Goal: Complete application form: Complete application form

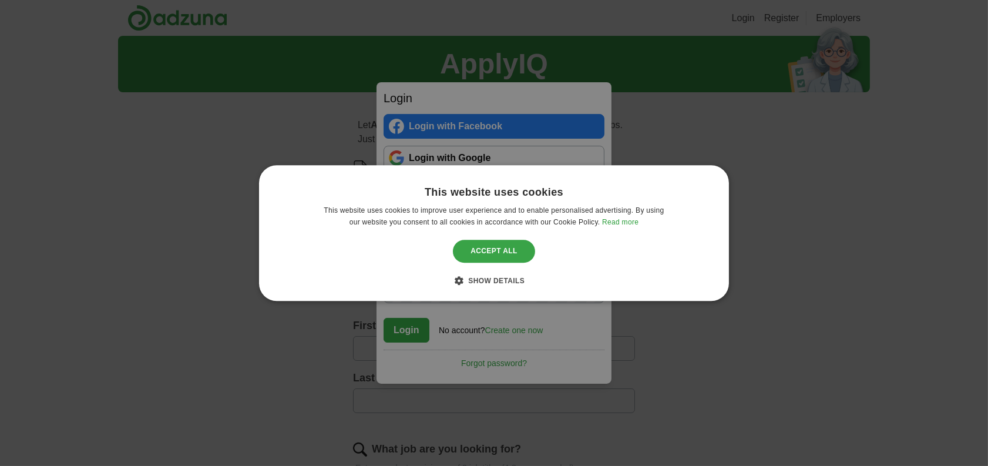
click at [487, 252] on div "Accept all" at bounding box center [494, 251] width 82 height 22
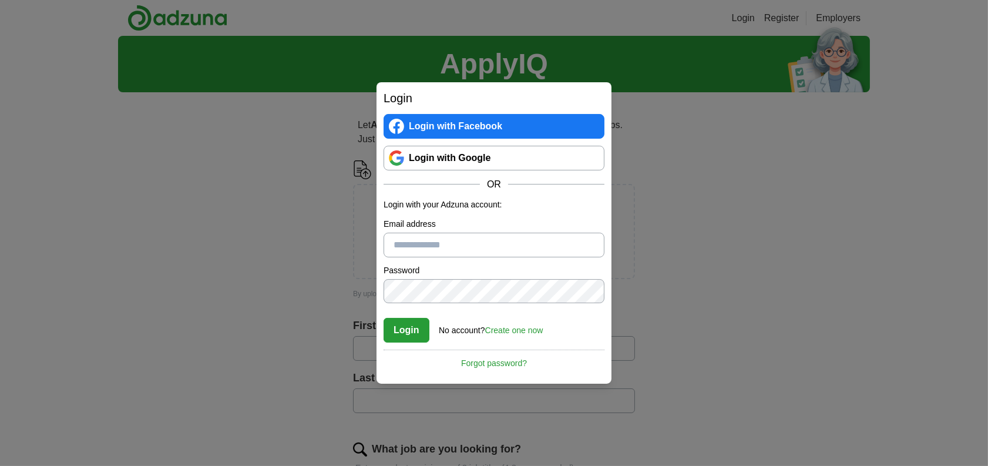
click at [894, 150] on div "Login Login with Facebook Login with Google OR Login with your Adzuna account: …" at bounding box center [494, 233] width 988 height 466
click at [451, 155] on link "Login with Google" at bounding box center [494, 158] width 221 height 25
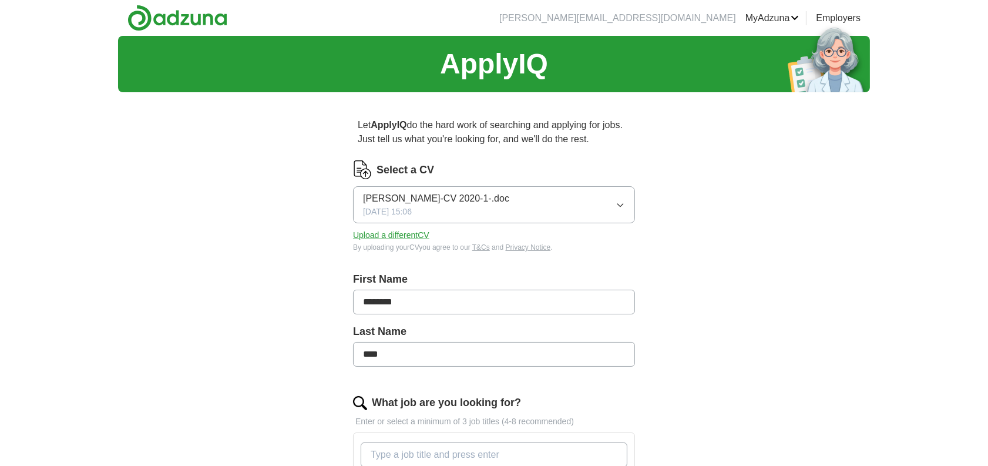
click at [616, 201] on icon "button" at bounding box center [620, 204] width 9 height 9
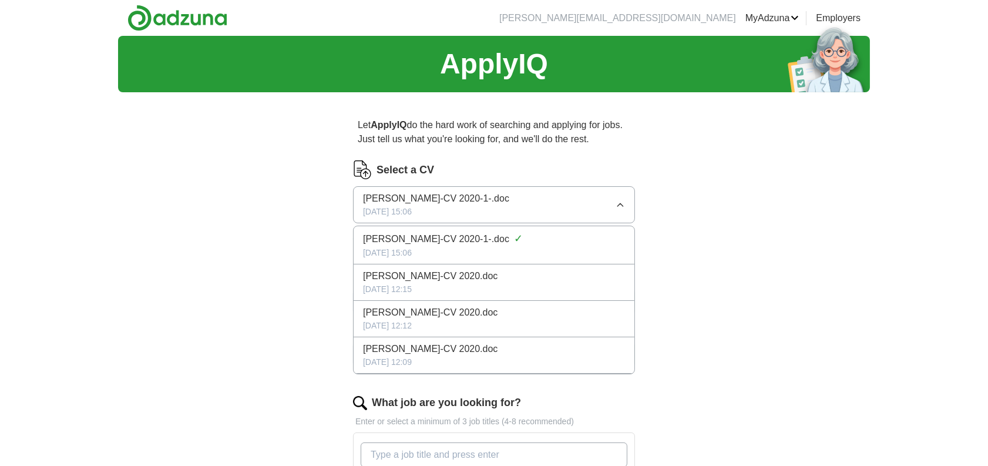
click at [747, 244] on div "ApplyIQ Let ApplyIQ do the hard work of searching and applying for jobs. Just t…" at bounding box center [494, 437] width 752 height 802
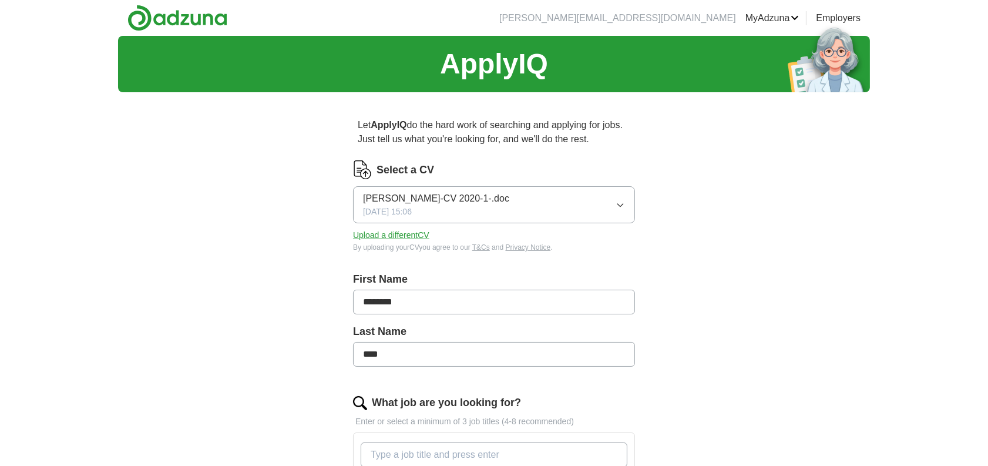
click at [413, 230] on button "Upload a different CV" at bounding box center [391, 235] width 76 height 12
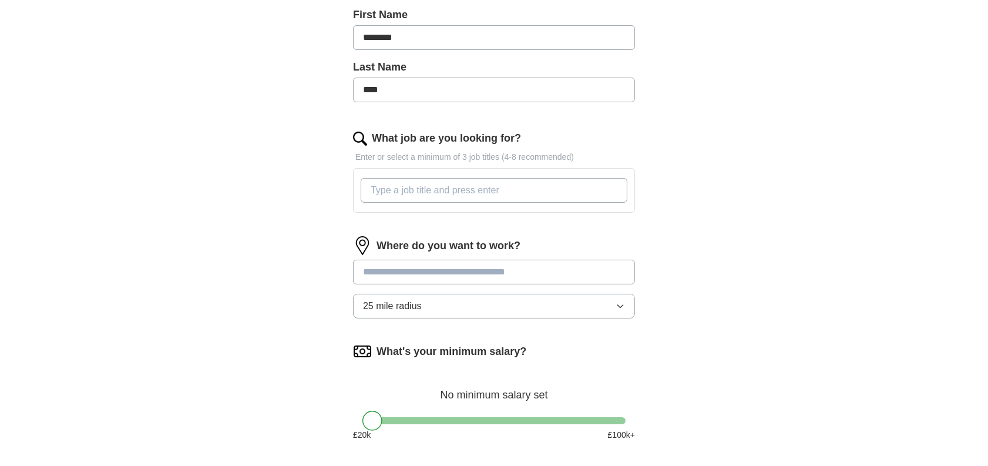
scroll to position [294, 0]
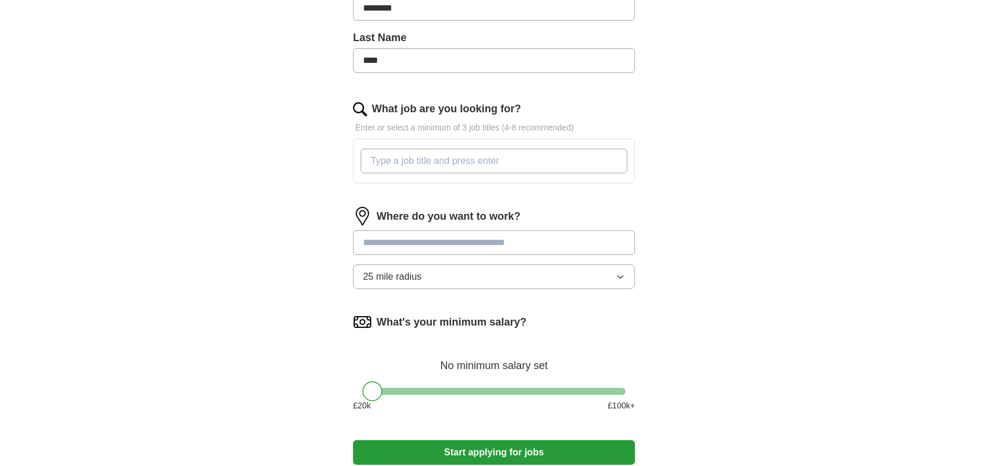
click at [479, 164] on input "What job are you looking for?" at bounding box center [494, 161] width 267 height 25
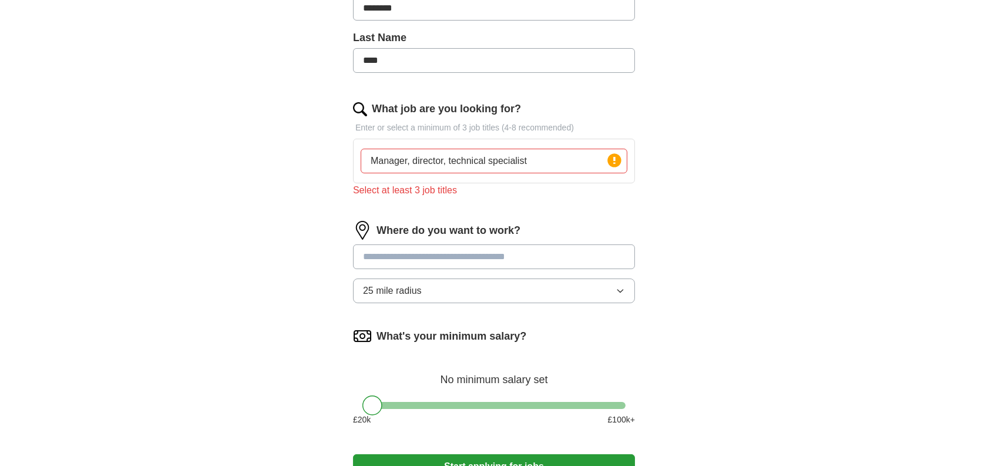
click at [462, 242] on div "Where do you want to work? 25 mile radius" at bounding box center [494, 267] width 282 height 92
click at [615, 159] on icon at bounding box center [615, 160] width 2 height 7
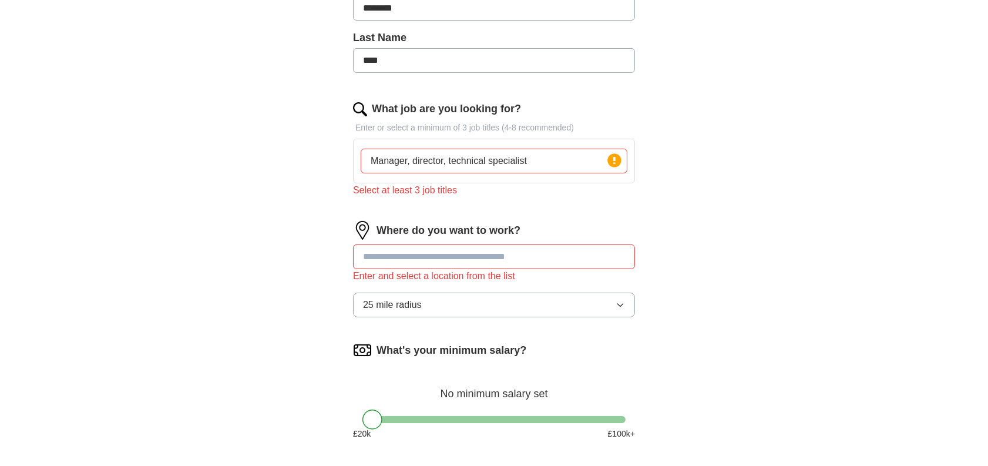
drag, startPoint x: 551, startPoint y: 164, endPoint x: 407, endPoint y: 159, distance: 144.7
click at [407, 159] on input "Manager, director, technical specialist" at bounding box center [494, 161] width 267 height 25
type input "Manager"
click at [615, 157] on icon at bounding box center [615, 160] width 2 height 7
click at [494, 156] on input "Manager" at bounding box center [494, 161] width 267 height 25
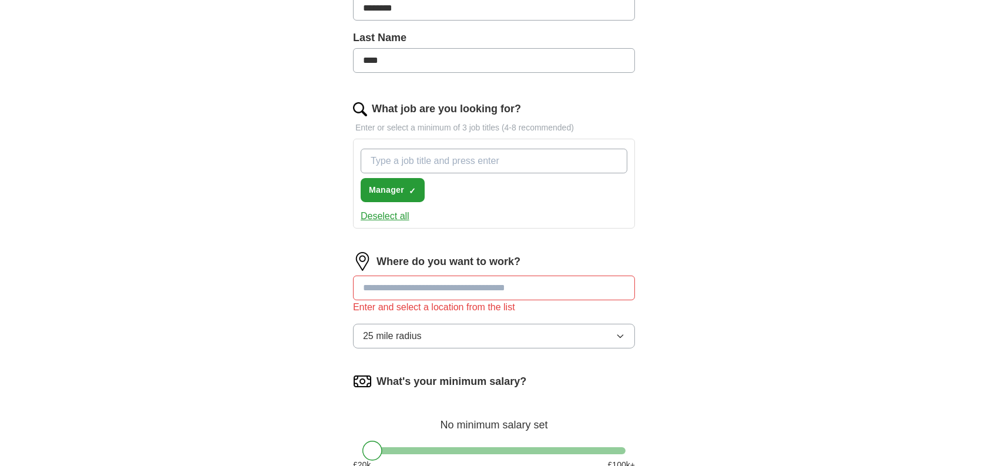
click at [494, 156] on input "What job are you looking for?" at bounding box center [494, 161] width 267 height 25
paste input ", director, technical specialist"
drag, startPoint x: 376, startPoint y: 159, endPoint x: 277, endPoint y: 161, distance: 98.7
click at [277, 161] on div "ApplyIQ Let ApplyIQ do the hard work of searching and applying for jobs. Just t…" at bounding box center [494, 149] width 752 height 814
click at [401, 160] on input "director, technical specialist" at bounding box center [494, 161] width 267 height 25
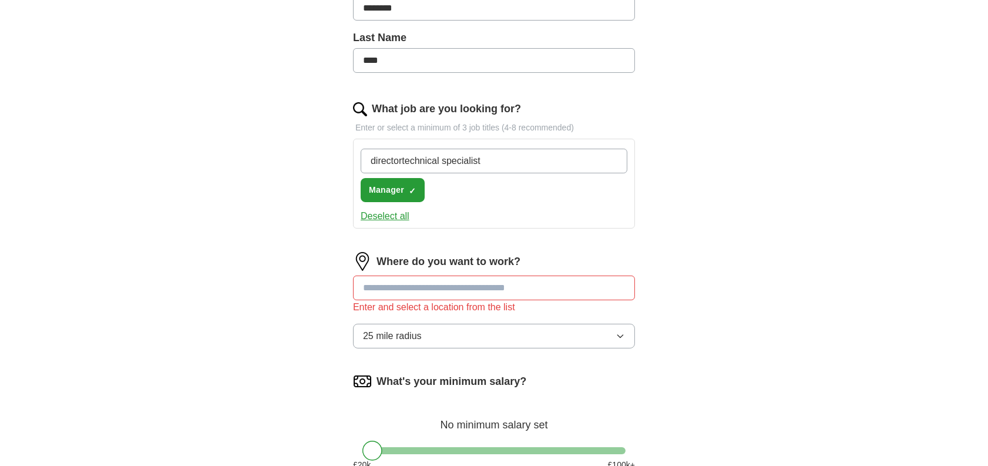
drag, startPoint x: 482, startPoint y: 158, endPoint x: 403, endPoint y: 156, distance: 79.4
click at [403, 156] on input "directortechnical specialist" at bounding box center [494, 161] width 267 height 25
type input "director"
click at [393, 184] on span "Manager" at bounding box center [386, 190] width 35 height 12
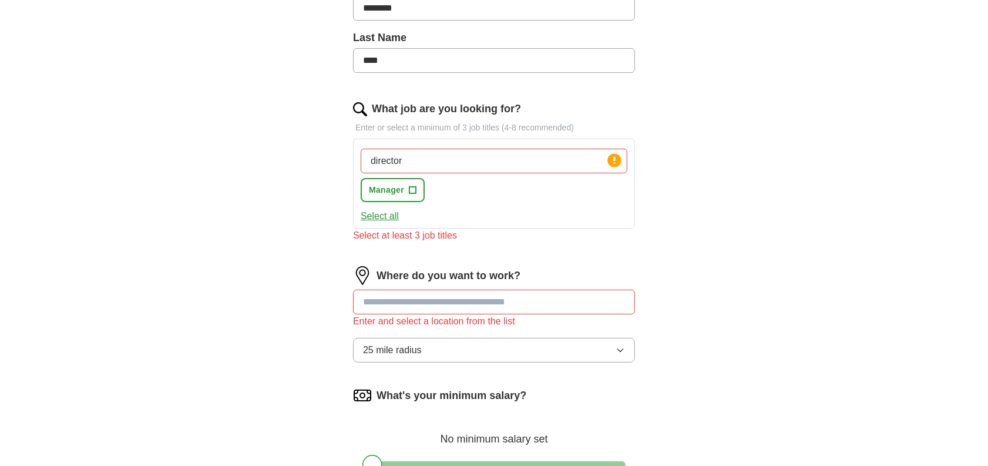
click at [508, 204] on div "director Press return to add title Manager +" at bounding box center [493, 175] width 271 height 63
click at [519, 156] on input "director" at bounding box center [494, 161] width 267 height 25
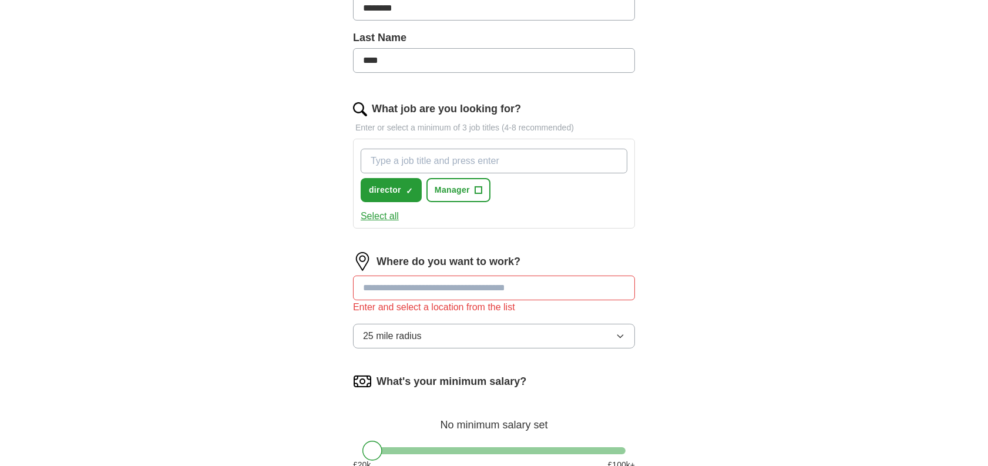
click at [519, 156] on input "What job are you looking for?" at bounding box center [494, 161] width 267 height 25
paste input "technical specialist"
type input "technical specialist"
click at [558, 159] on input "technical specialist" at bounding box center [494, 161] width 267 height 25
click at [592, 187] on span "+" at bounding box center [591, 190] width 7 height 9
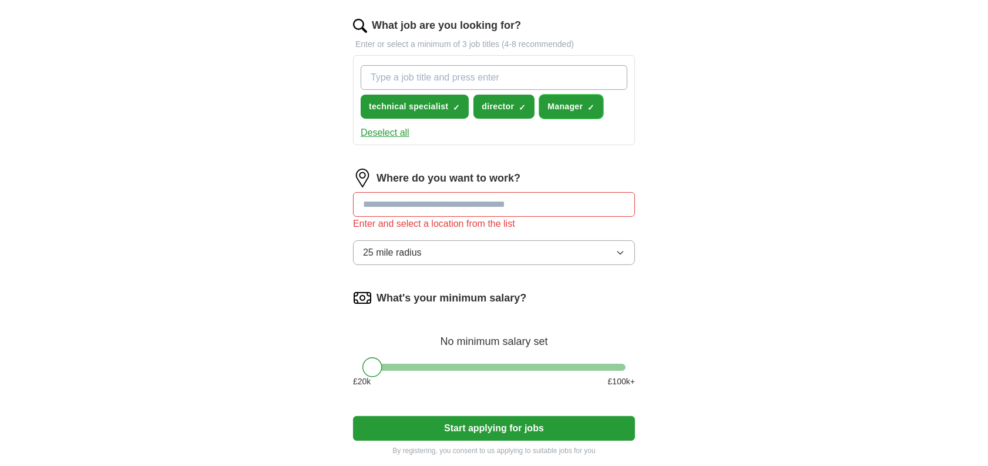
scroll to position [411, 0]
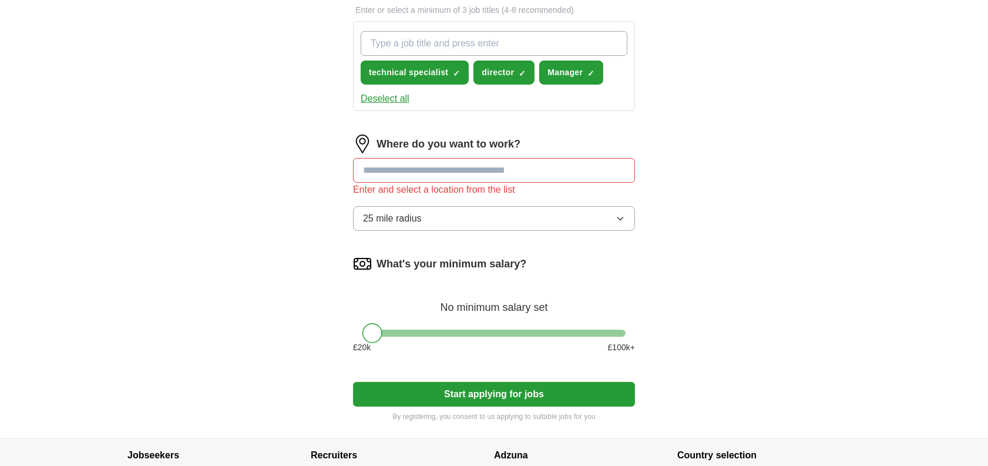
click at [494, 172] on input at bounding box center [494, 170] width 282 height 25
type input "******"
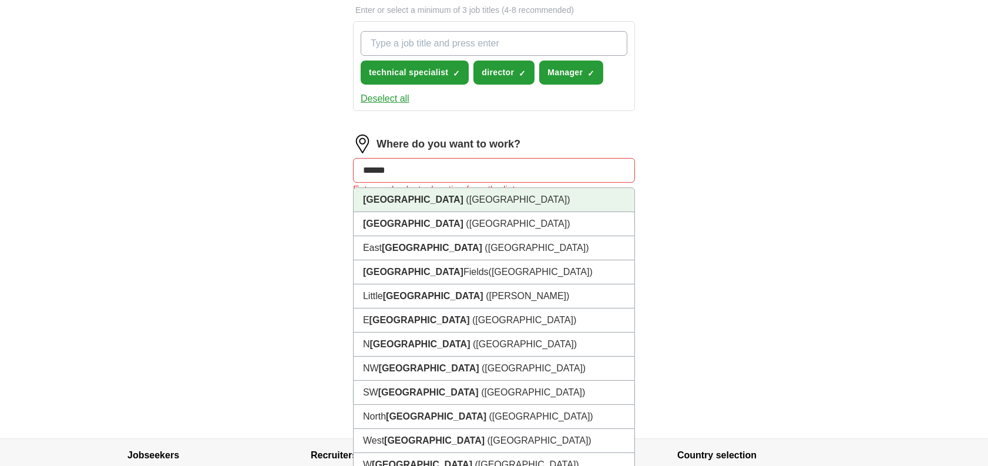
click at [566, 198] on li "[GEOGRAPHIC_DATA] ([GEOGRAPHIC_DATA])" at bounding box center [494, 200] width 281 height 24
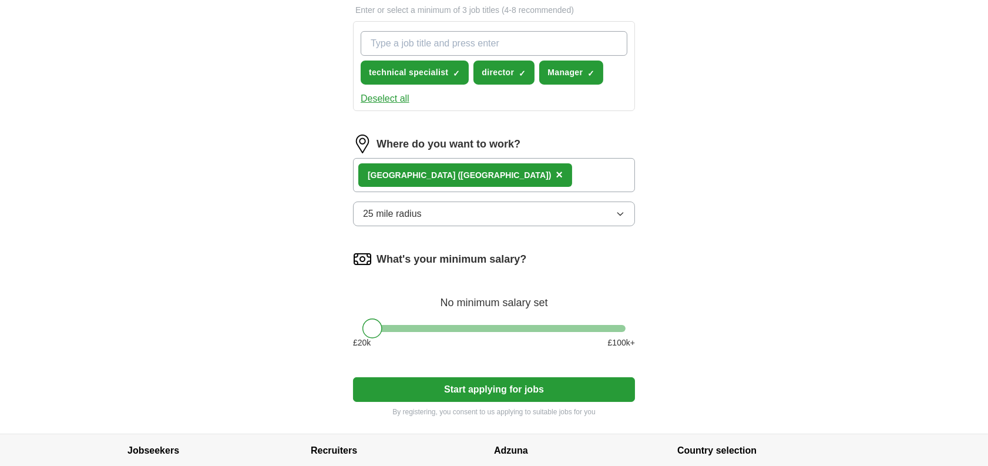
click at [456, 207] on button "25 mile radius" at bounding box center [494, 214] width 282 height 25
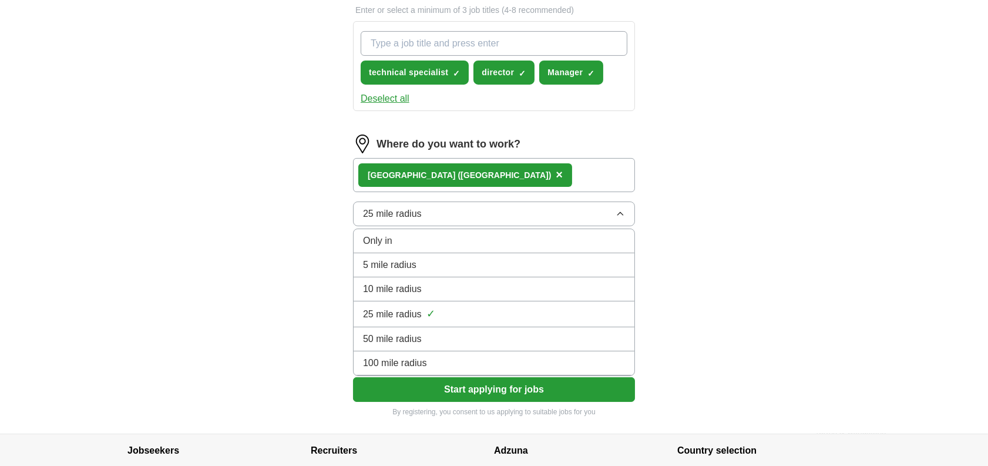
click at [427, 356] on div "100 mile radius" at bounding box center [494, 363] width 262 height 14
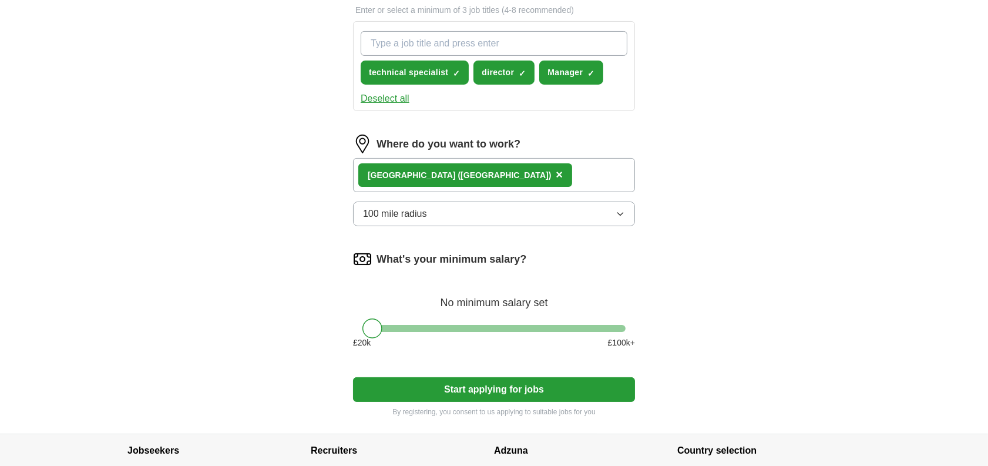
click at [466, 172] on div "[GEOGRAPHIC_DATA] ([GEOGRAPHIC_DATA]) ×" at bounding box center [494, 175] width 282 height 34
click at [556, 174] on span "×" at bounding box center [559, 174] width 7 height 13
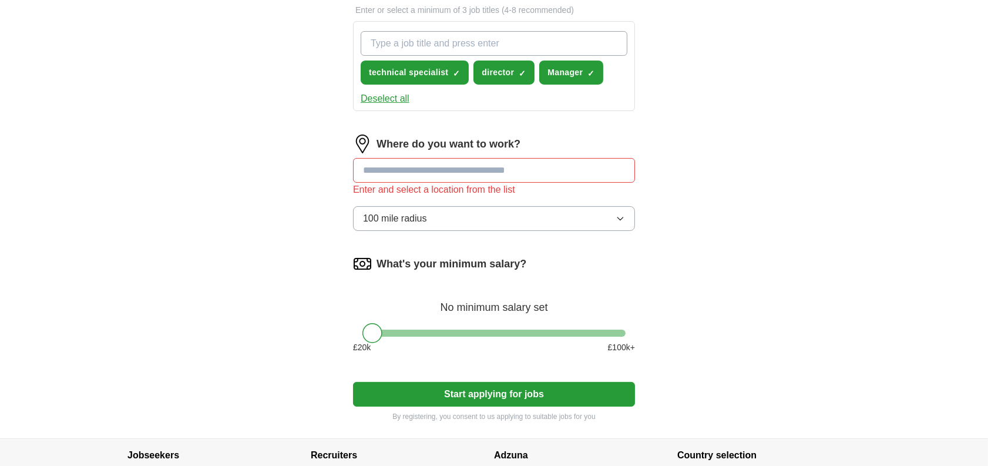
click at [430, 174] on input at bounding box center [494, 170] width 282 height 25
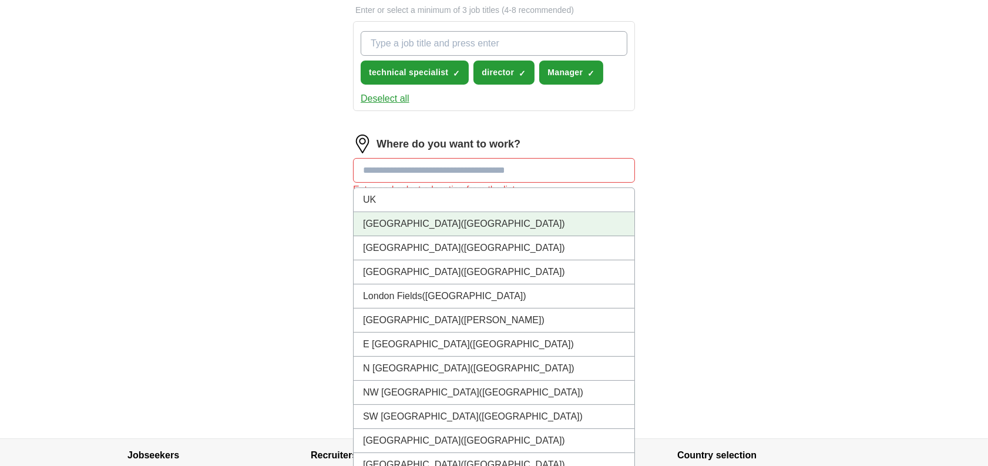
click at [461, 219] on span "([GEOGRAPHIC_DATA])" at bounding box center [513, 224] width 104 height 10
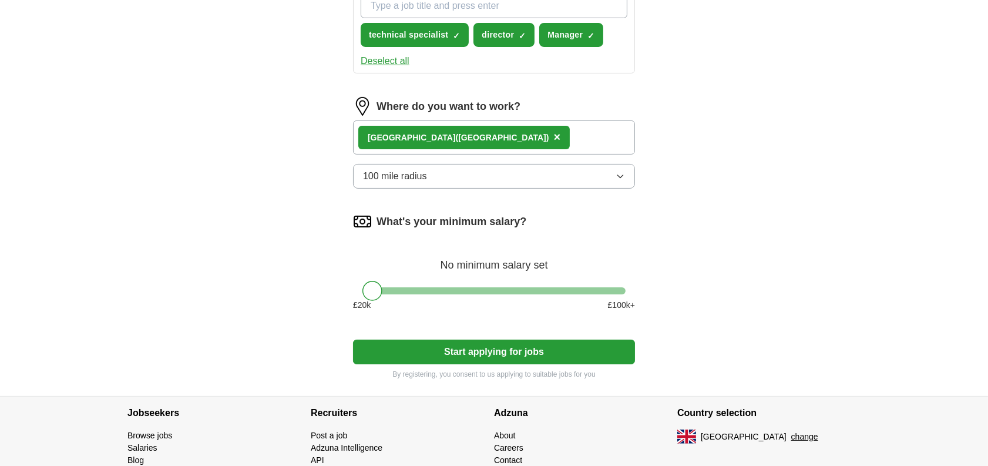
scroll to position [508, 0]
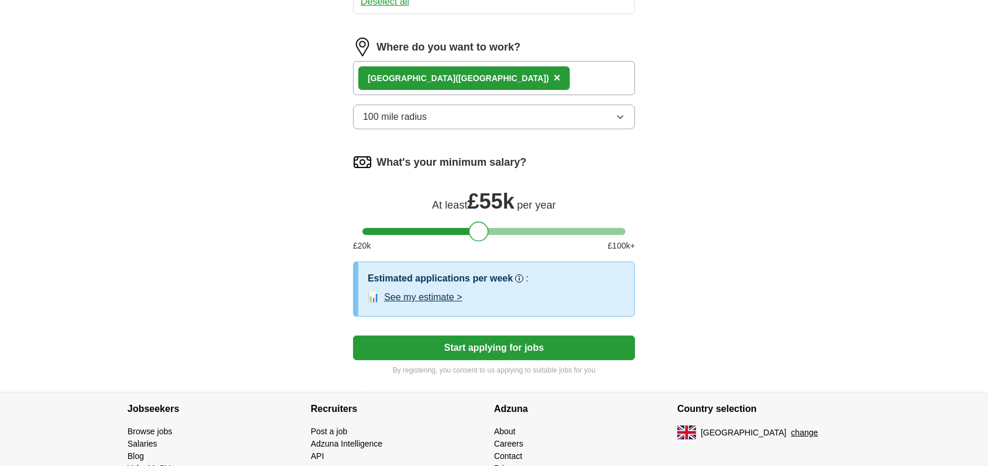
drag, startPoint x: 376, startPoint y: 230, endPoint x: 482, endPoint y: 222, distance: 106.6
click at [482, 222] on div at bounding box center [479, 232] width 20 height 20
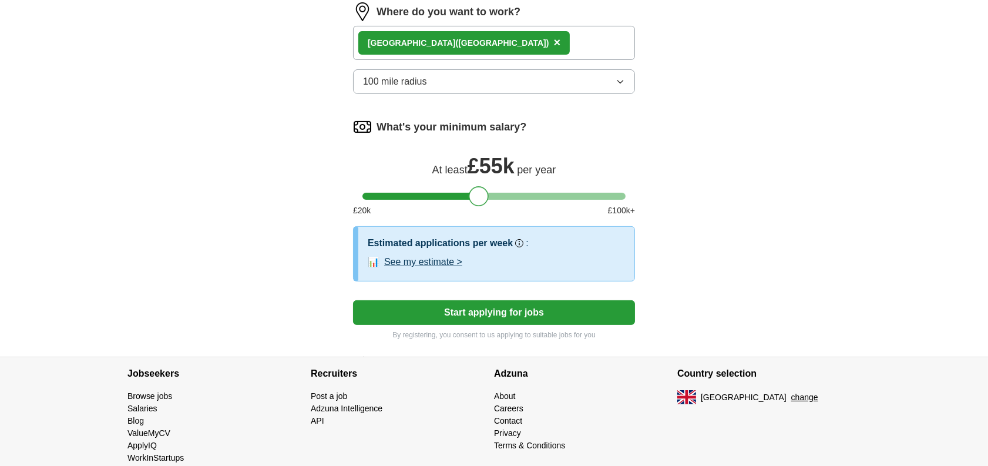
scroll to position [563, 0]
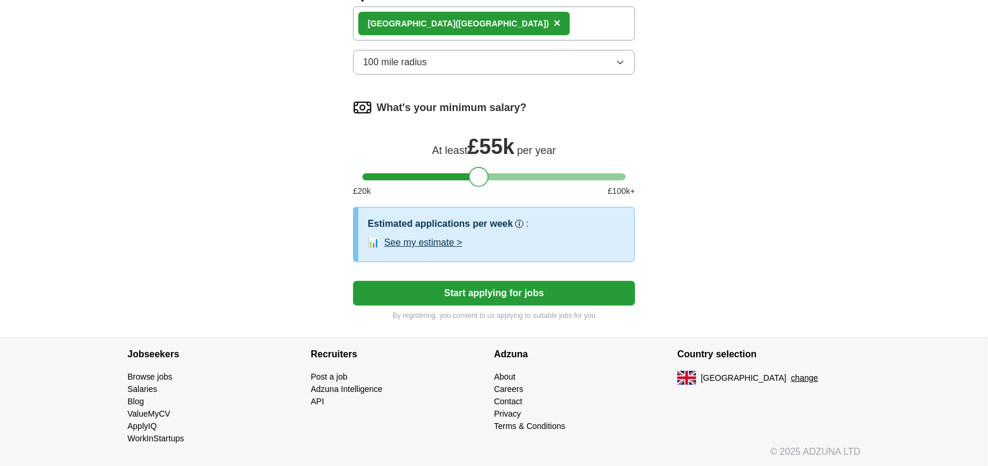
click at [509, 287] on button "Start applying for jobs" at bounding box center [494, 293] width 282 height 25
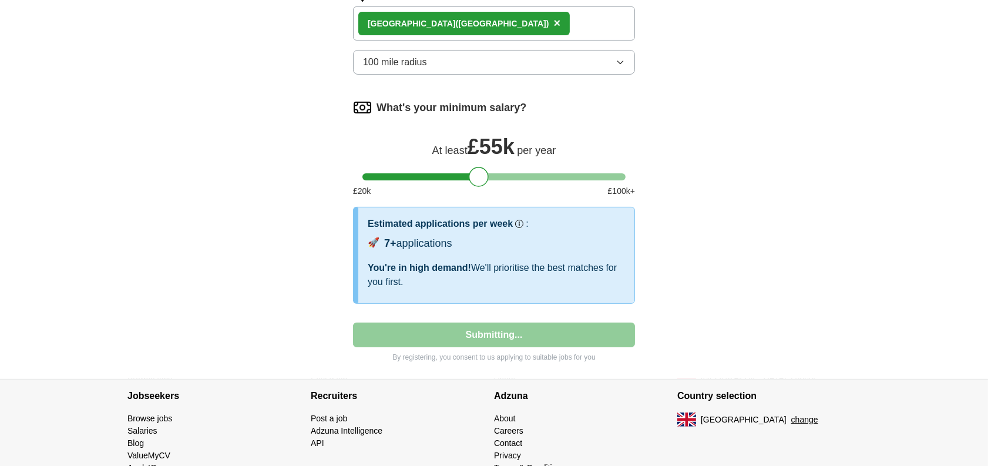
select select "**"
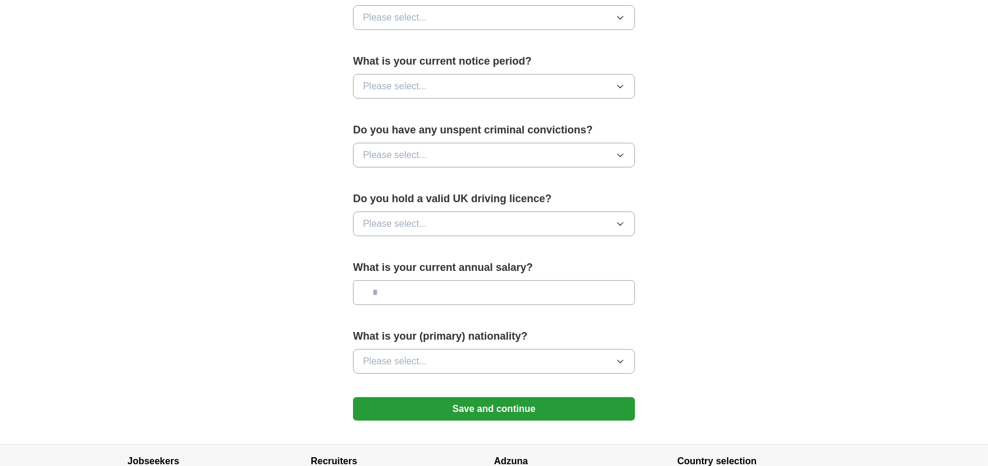
scroll to position [646, 0]
click at [508, 90] on button "Please select..." at bounding box center [494, 85] width 282 height 25
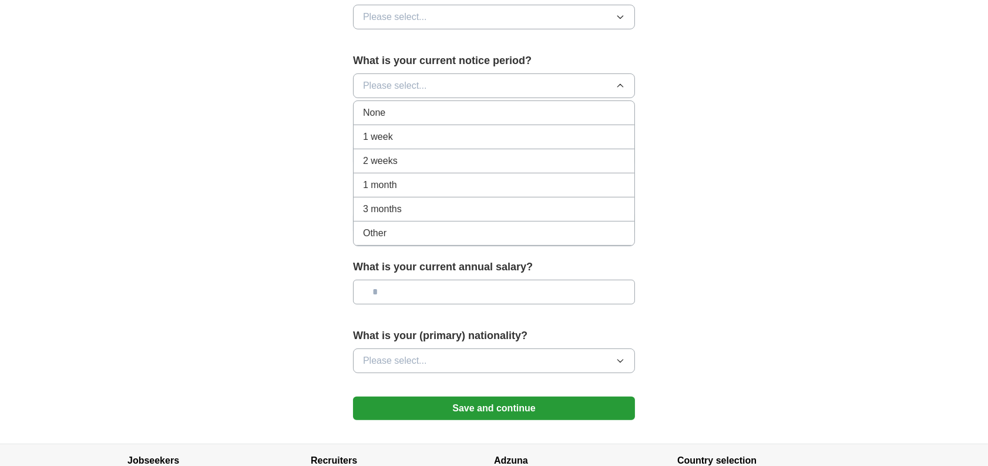
click at [390, 111] on div "None" at bounding box center [494, 113] width 262 height 14
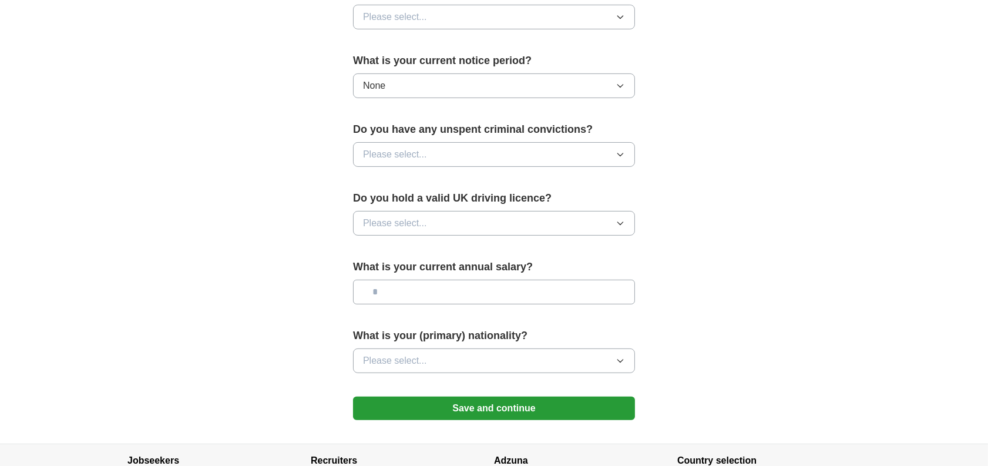
click at [414, 150] on span "Please select..." at bounding box center [395, 154] width 64 height 14
click at [398, 199] on div "No" at bounding box center [494, 206] width 262 height 14
click at [432, 219] on button "Please select..." at bounding box center [494, 223] width 282 height 25
click at [410, 249] on div "Yes" at bounding box center [494, 250] width 262 height 14
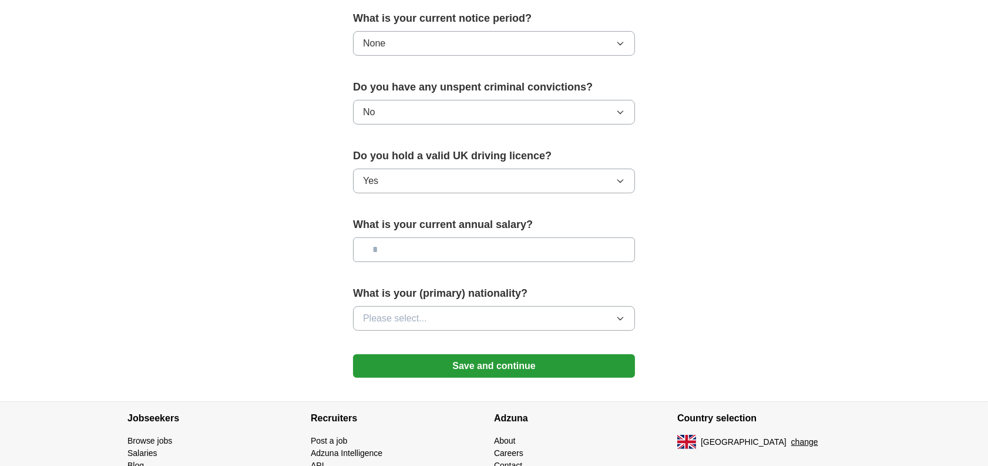
scroll to position [753, 0]
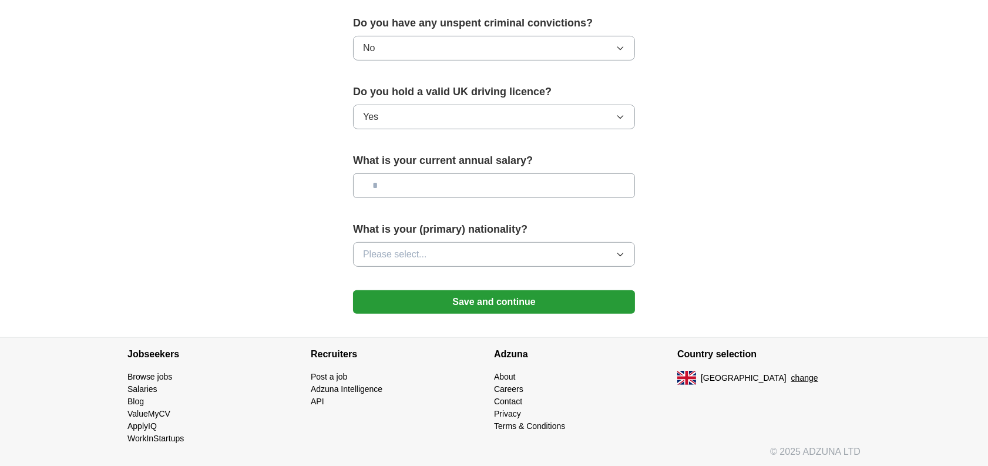
click at [509, 246] on button "Please select..." at bounding box center [494, 254] width 282 height 25
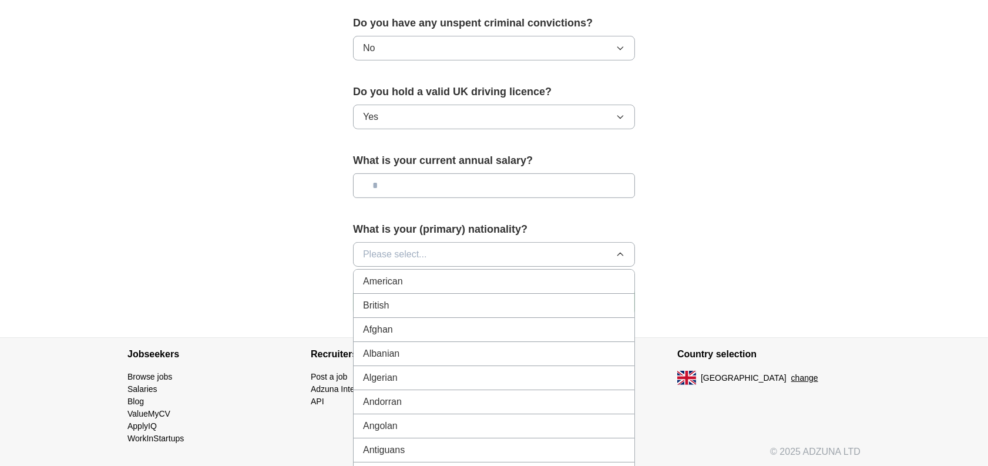
click at [427, 299] on div "British" at bounding box center [494, 306] width 262 height 14
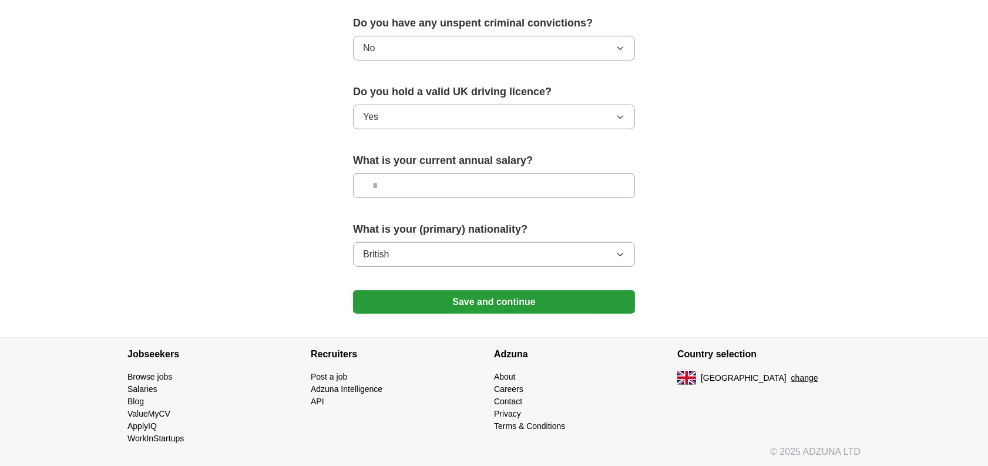
click at [491, 306] on button "Save and continue" at bounding box center [494, 302] width 282 height 24
